Goal: Information Seeking & Learning: Learn about a topic

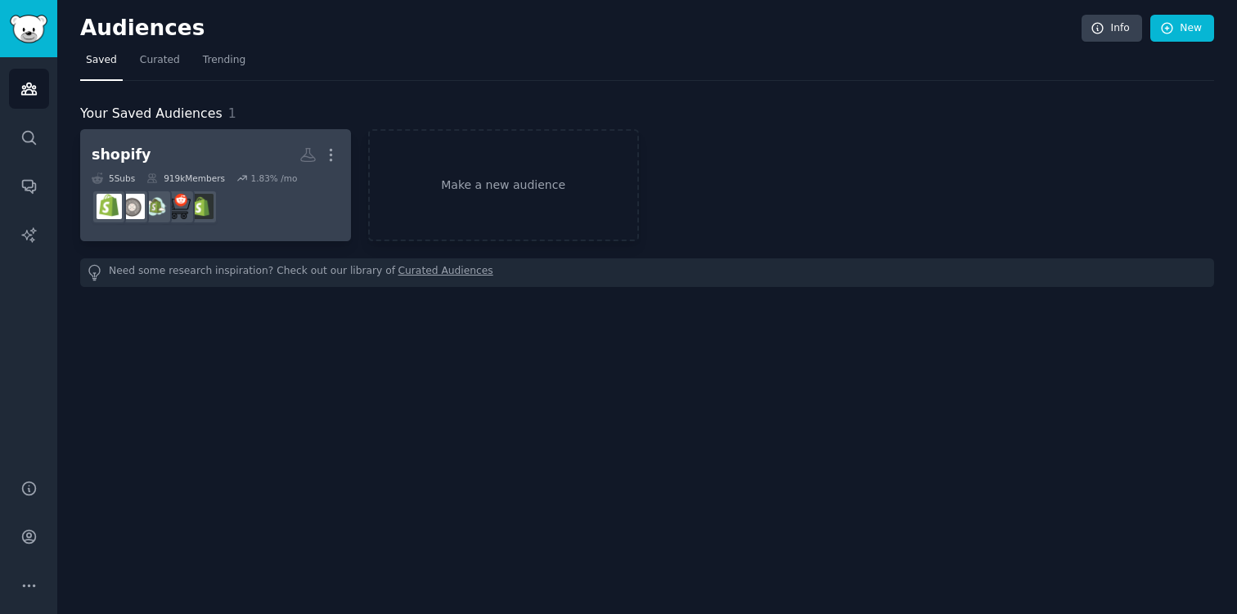
click at [253, 151] on h2 "shopify More" at bounding box center [216, 155] width 248 height 29
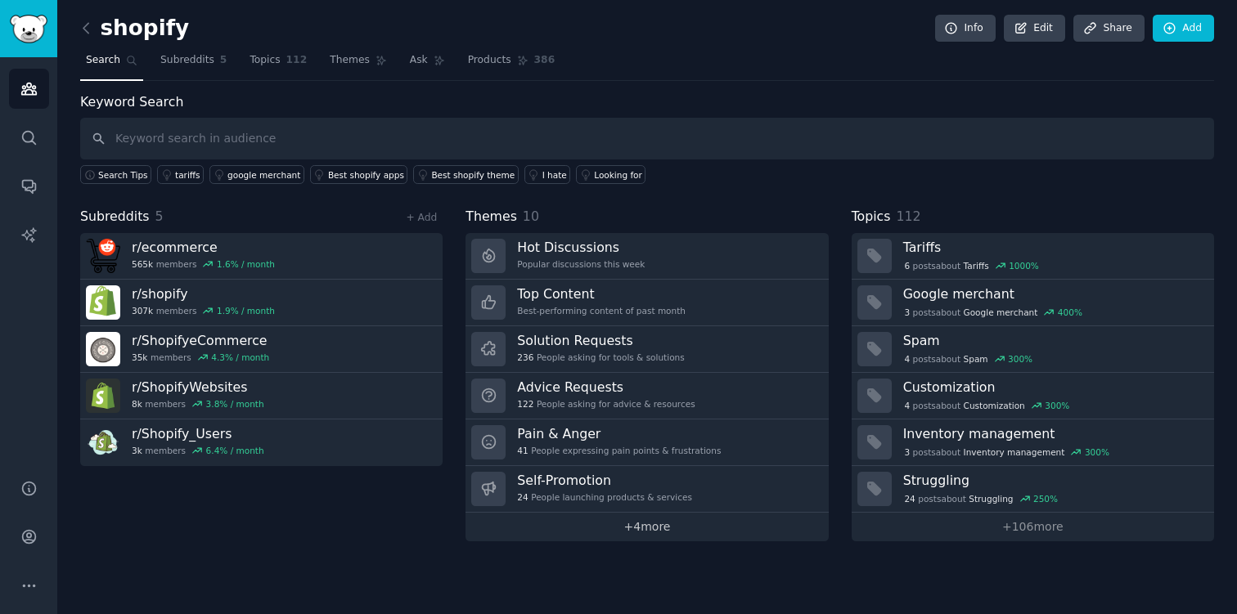
click at [642, 524] on link "+ 4 more" at bounding box center [646, 527] width 362 height 29
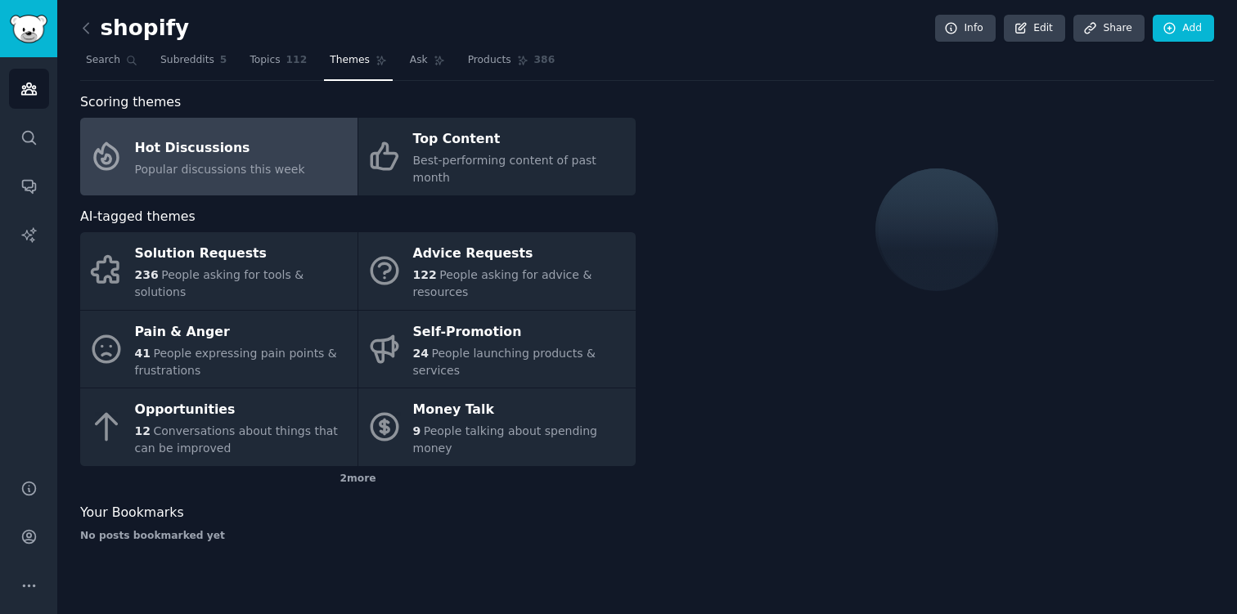
click at [358, 67] on span "Themes" at bounding box center [350, 60] width 40 height 15
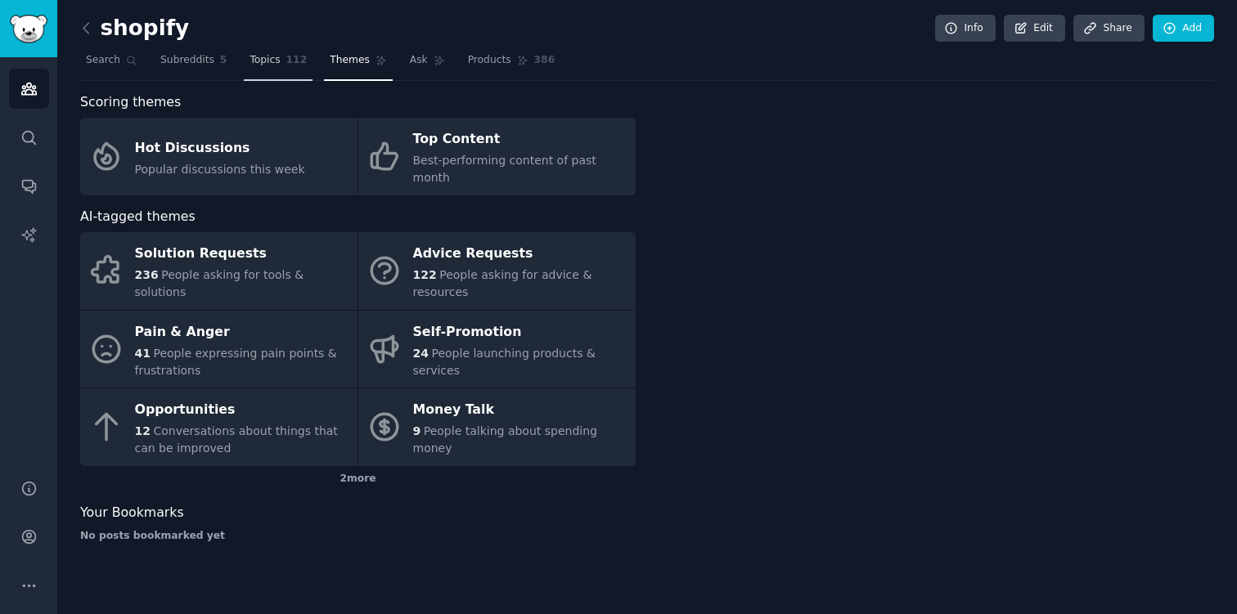
click at [259, 60] on span "Topics" at bounding box center [264, 60] width 30 height 15
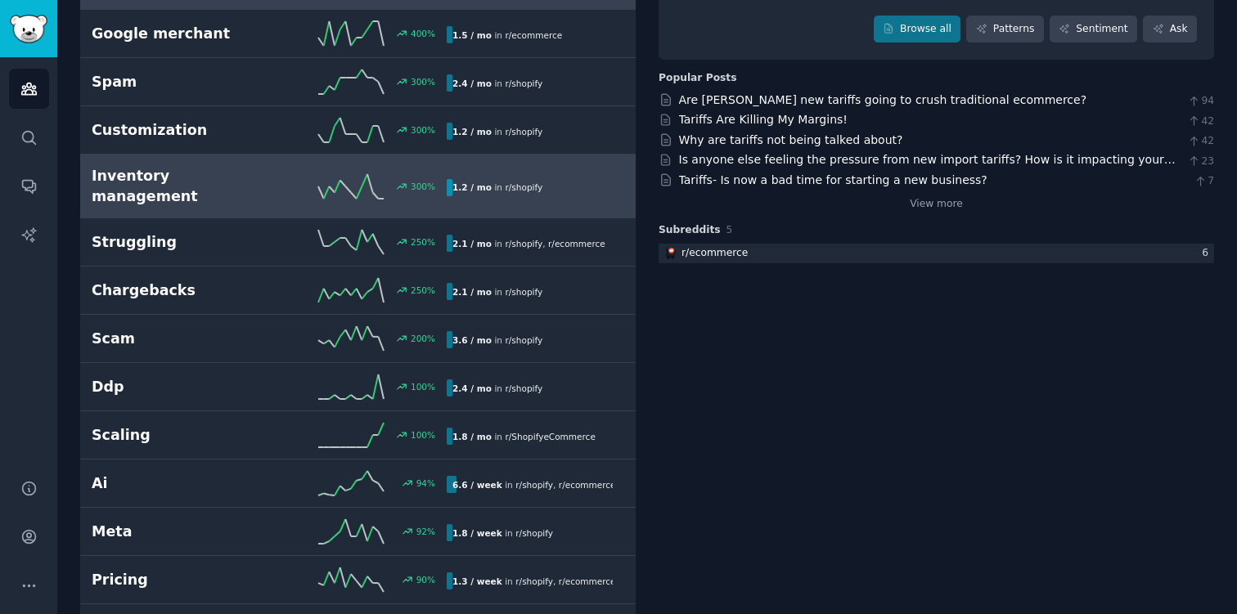
click at [263, 177] on h2 "Inventory management" at bounding box center [180, 186] width 177 height 40
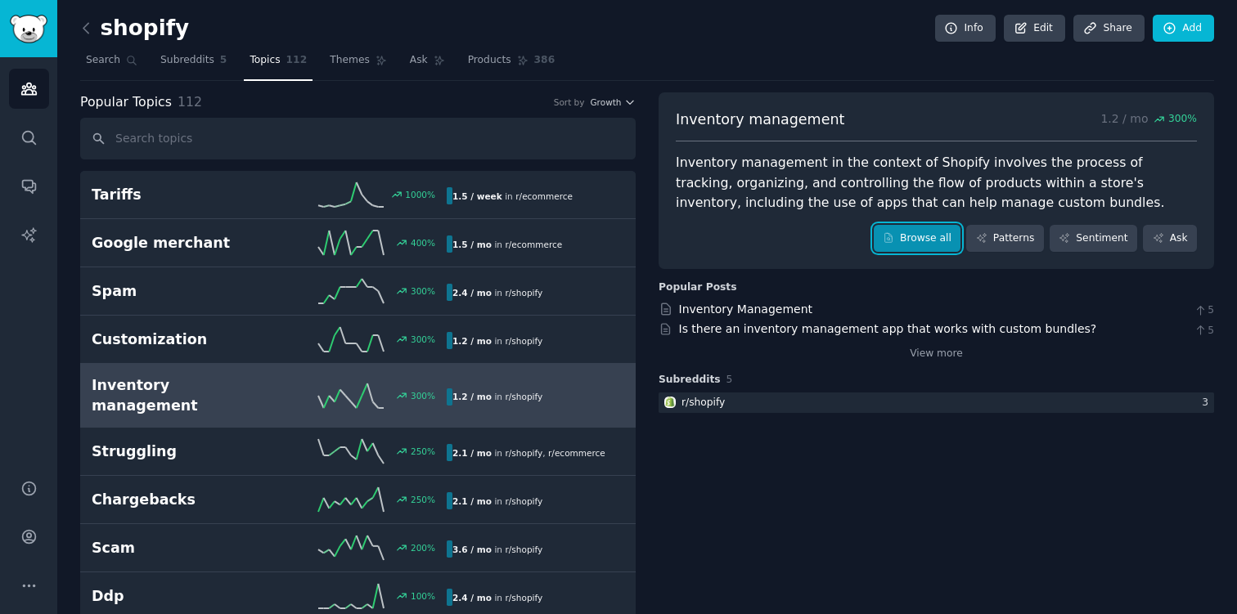
click at [898, 231] on link "Browse all" at bounding box center [918, 239] width 88 height 28
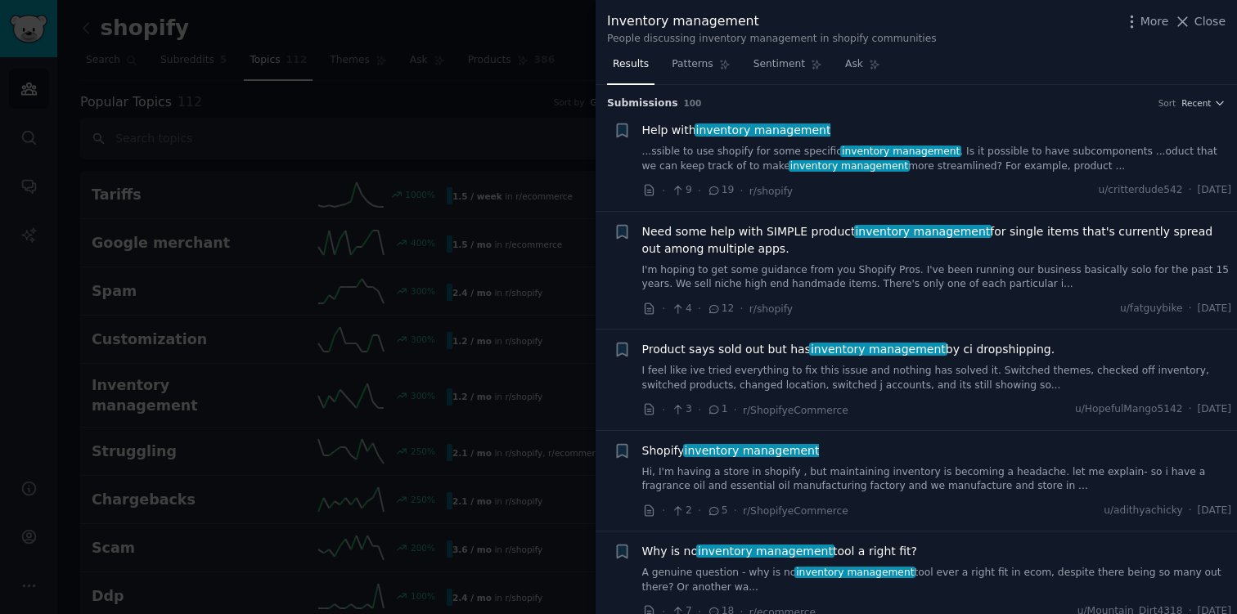
click at [757, 240] on span "Need some help with SIMPLE product inventory management for single items that's…" at bounding box center [937, 240] width 590 height 34
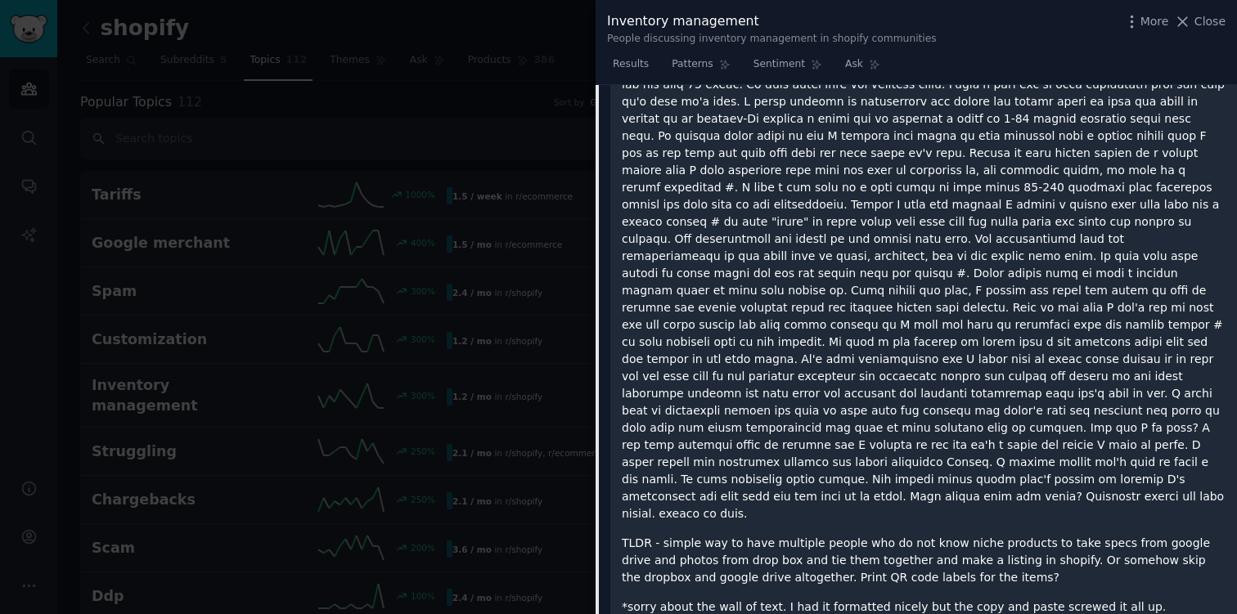
scroll to position [353, 0]
click at [508, 357] on div at bounding box center [618, 307] width 1237 height 614
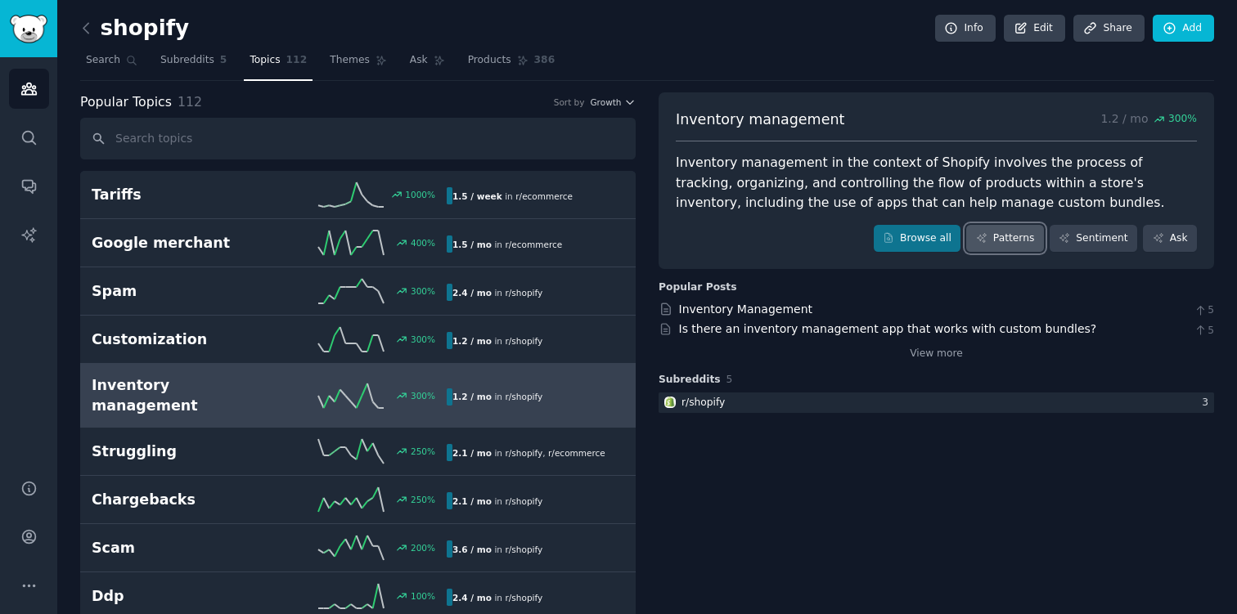
click at [1005, 245] on link "Patterns" at bounding box center [1004, 239] width 77 height 28
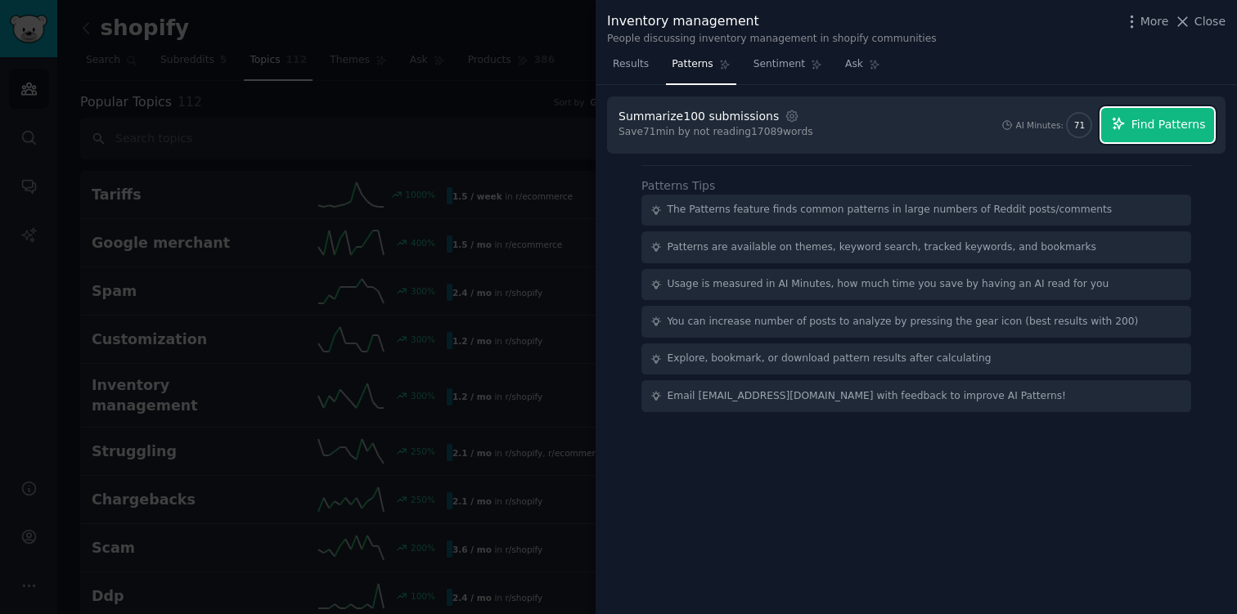
click at [1130, 128] on button "Find Patterns" at bounding box center [1157, 125] width 113 height 34
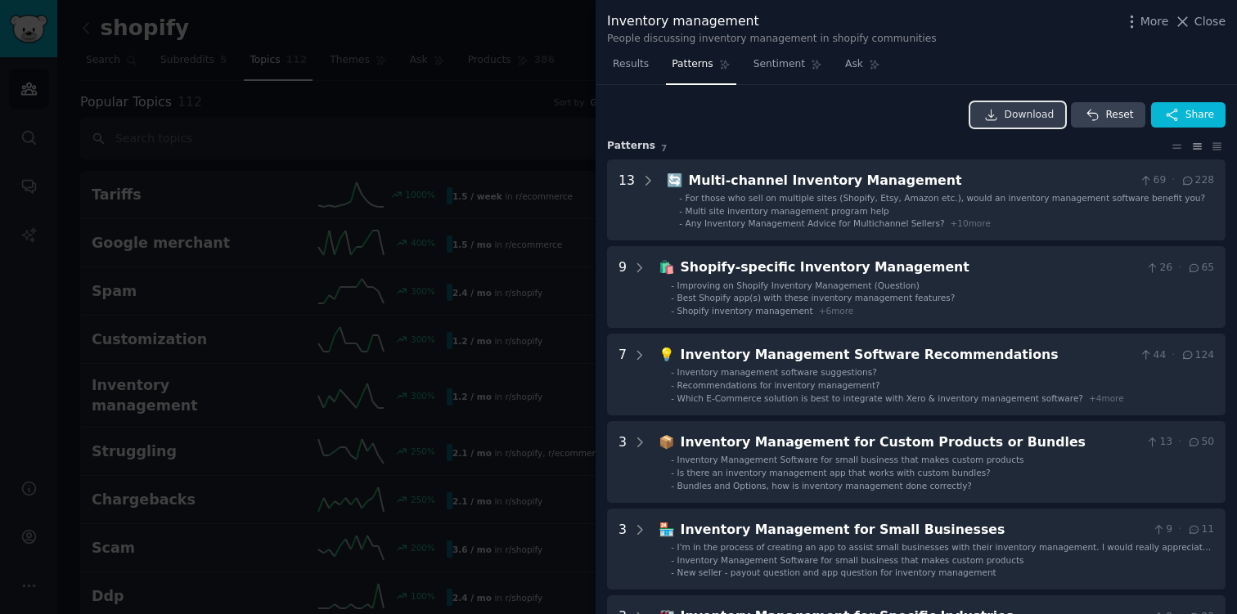
click at [1038, 116] on span "Download" at bounding box center [1029, 115] width 50 height 15
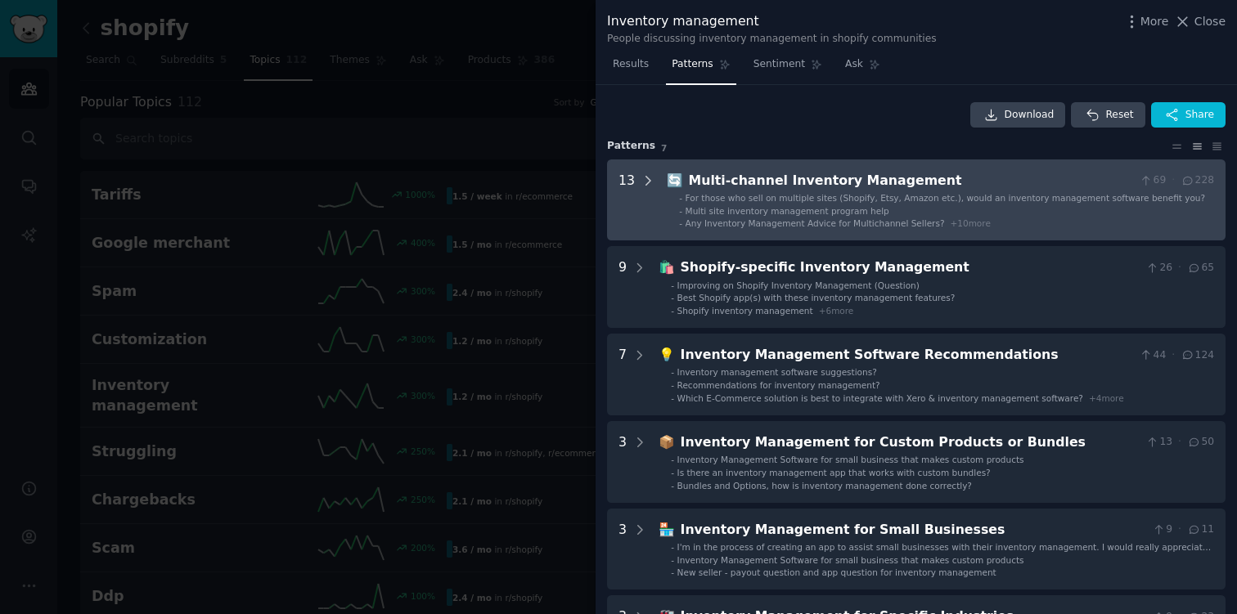
click at [649, 177] on icon at bounding box center [647, 180] width 15 height 15
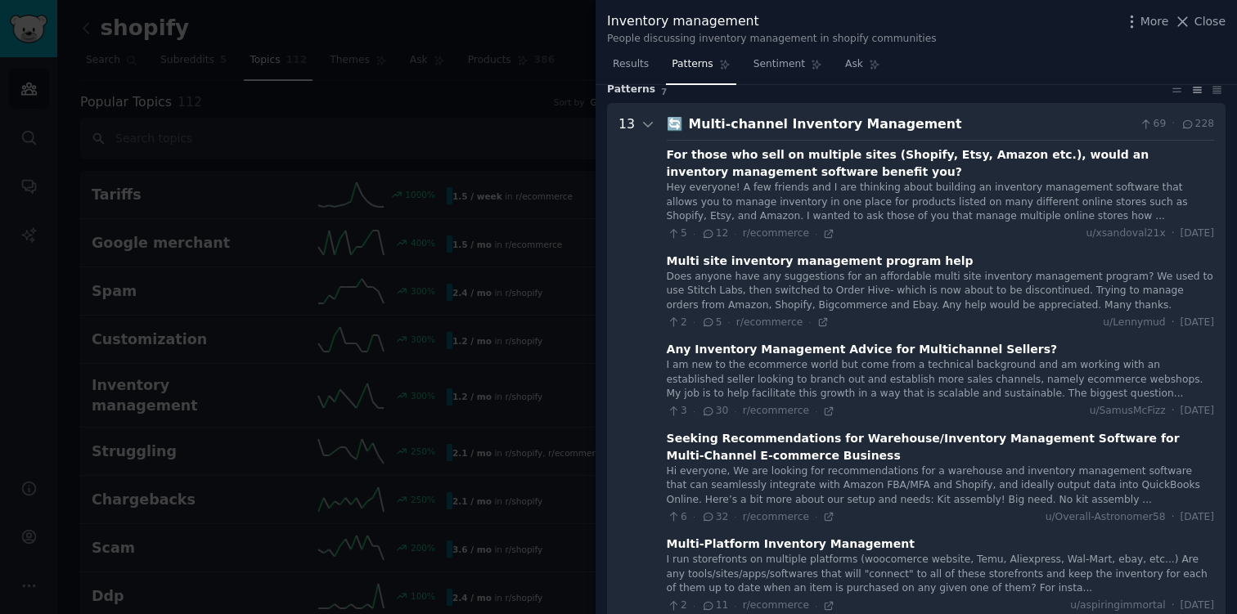
scroll to position [64, 0]
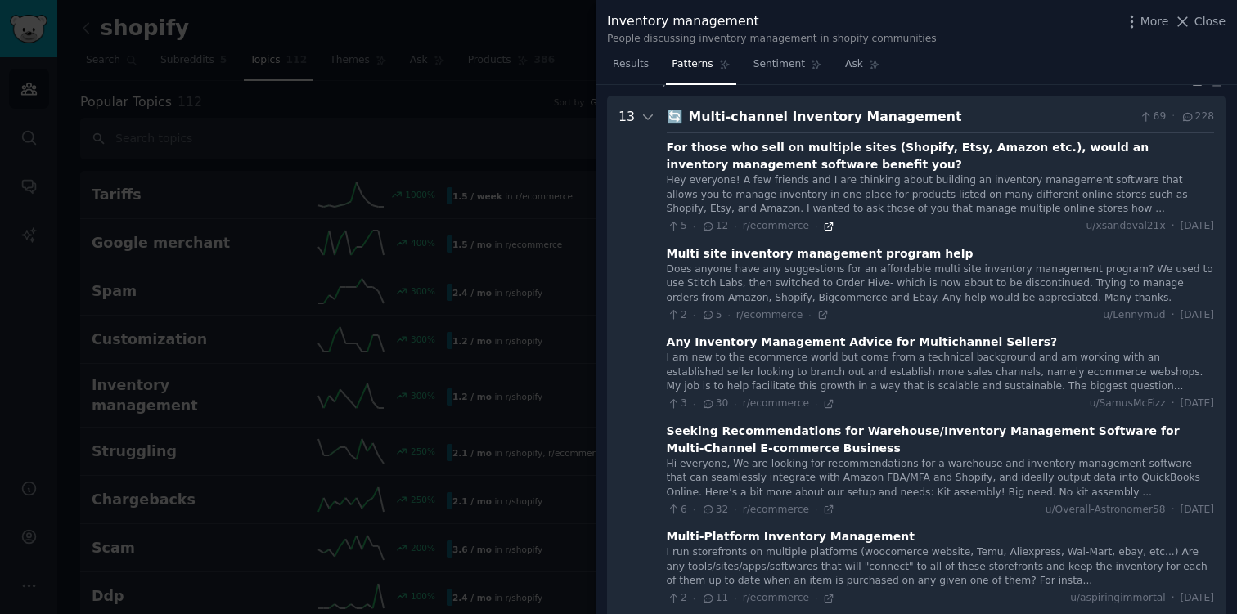
click at [825, 224] on icon at bounding box center [828, 225] width 7 height 7
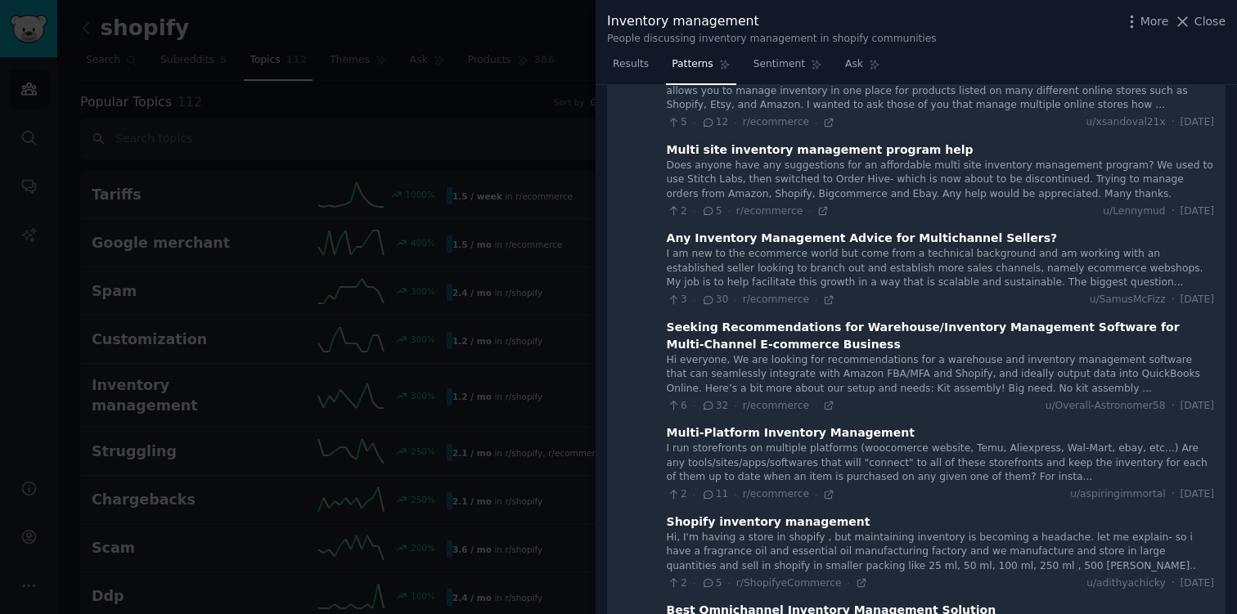
scroll to position [185, 0]
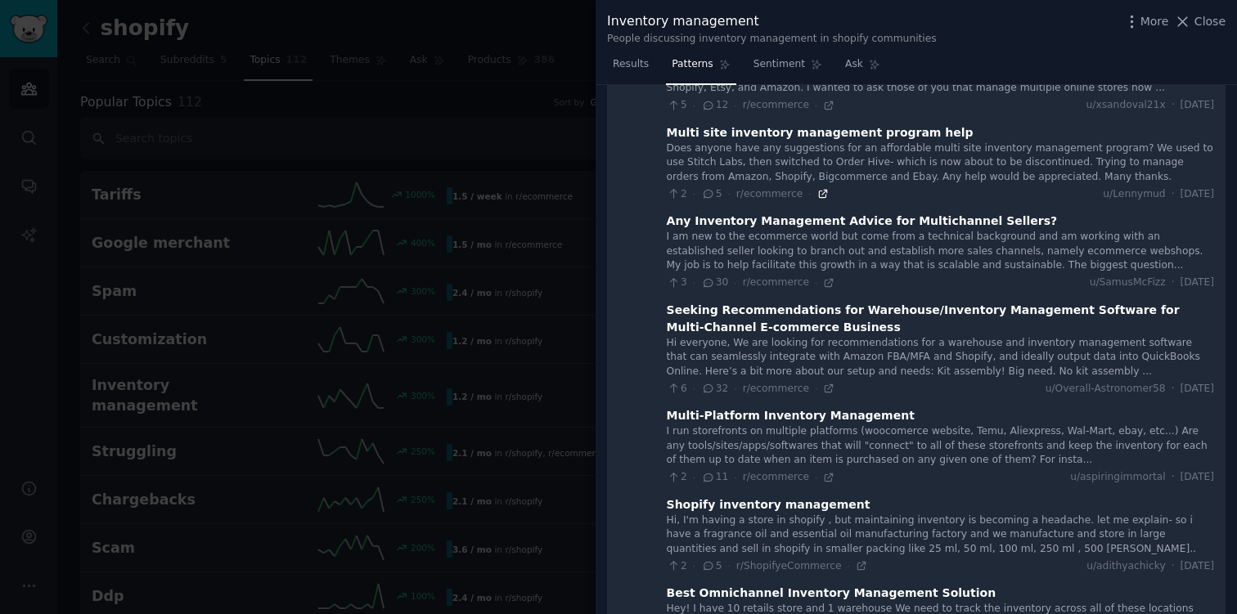
click at [819, 195] on icon at bounding box center [822, 194] width 7 height 7
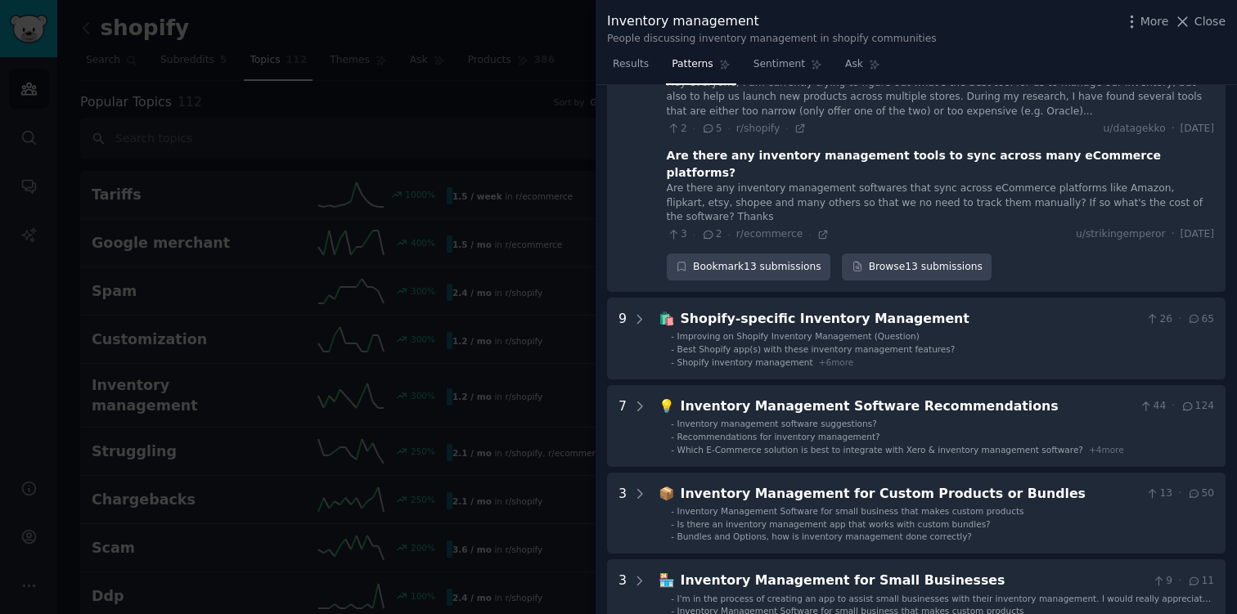
scroll to position [1193, 0]
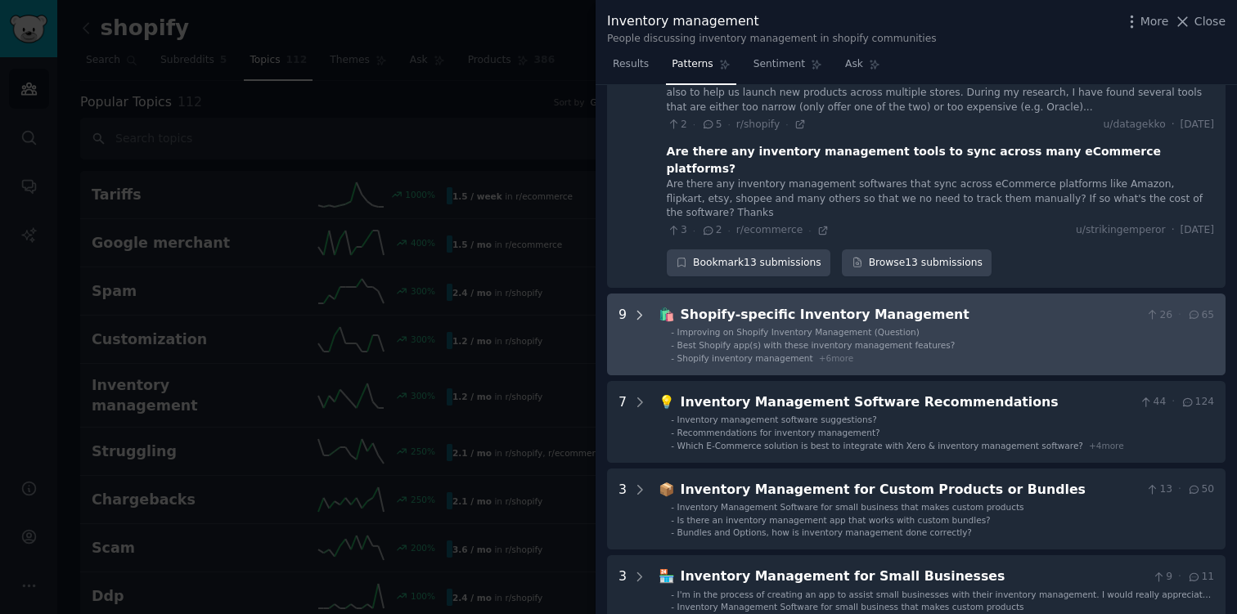
click at [639, 308] on icon at bounding box center [639, 315] width 15 height 15
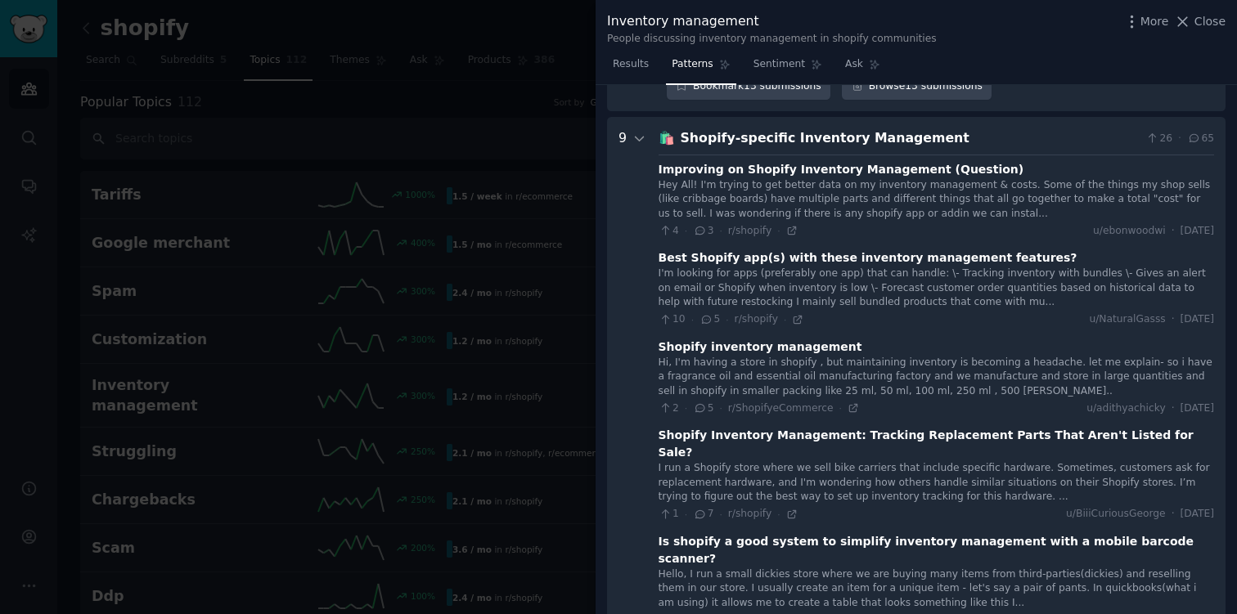
scroll to position [1371, 0]
